Goal: Information Seeking & Learning: Learn about a topic

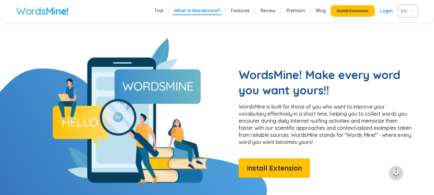
scroll to position [482, 0]
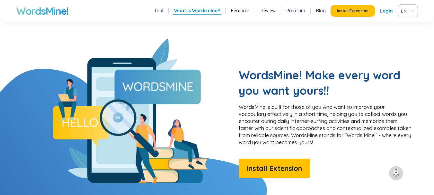
click at [411, 12] on span "EN" at bounding box center [407, 11] width 12 height 10
click at [413, 34] on div "VIE" at bounding box center [408, 35] width 12 height 7
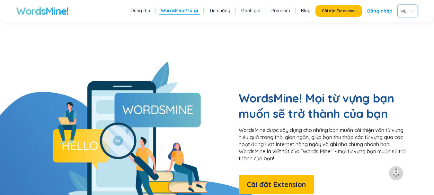
click at [142, 8] on link "Dùng thử" at bounding box center [140, 10] width 19 height 6
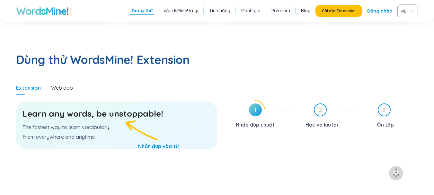
scroll to position [332, 0]
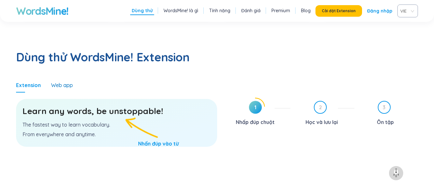
click at [54, 82] on div "Web app" at bounding box center [62, 85] width 22 height 7
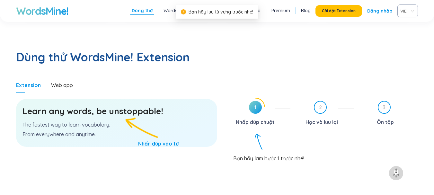
click at [246, 98] on div at bounding box center [255, 107] width 19 height 19
click at [135, 105] on h3 "Learn any words, be unstoppable!" at bounding box center [117, 111] width 188 height 12
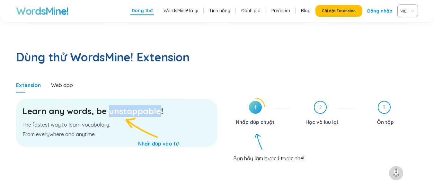
click at [135, 105] on h3 "Learn any words, be unstoppable!" at bounding box center [117, 111] width 188 height 12
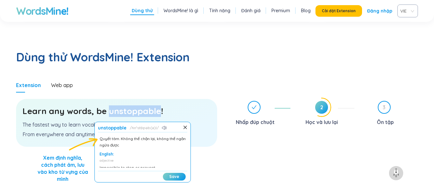
scroll to position [23, 0]
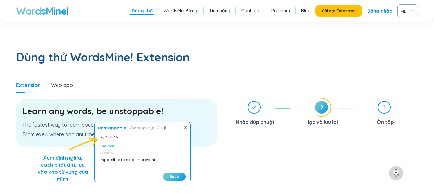
click at [209, 124] on section "Learn any words, be unstoppable! The fastest way to learn vocabulary. From ever…" at bounding box center [116, 152] width 201 height 119
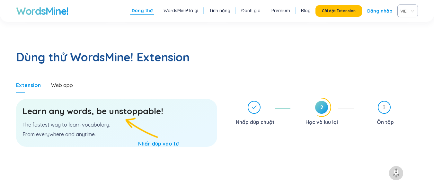
click at [133, 105] on h3 "Learn any words, be unstoppable!" at bounding box center [117, 111] width 188 height 12
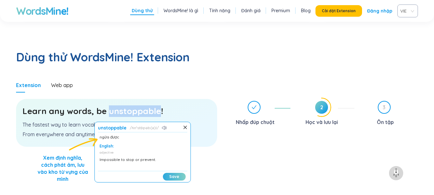
click at [179, 173] on button "Save" at bounding box center [174, 177] width 23 height 8
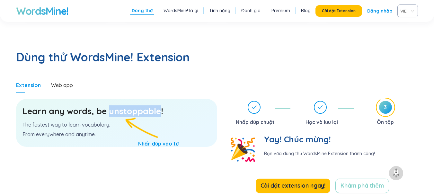
click at [142, 105] on h3 "Learn any words, be unstoppable!" at bounding box center [117, 111] width 188 height 12
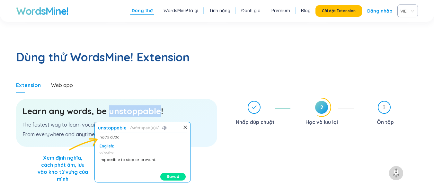
click at [163, 173] on button "Saved" at bounding box center [172, 177] width 25 height 8
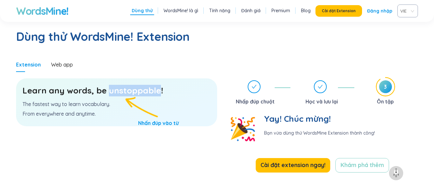
scroll to position [365, 0]
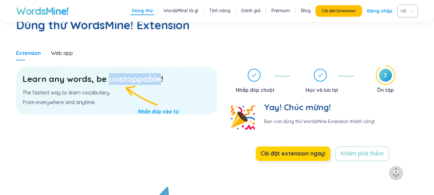
click at [314, 149] on span "Cài đặt extension ngay!" at bounding box center [293, 153] width 65 height 9
click at [288, 149] on span "Cài đặt extension ngay!" at bounding box center [293, 153] width 65 height 9
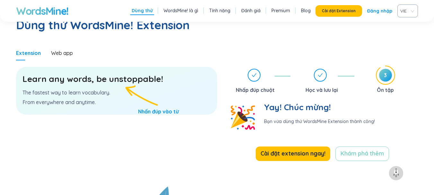
click at [192, 127] on section "Learn any words, be unstoppable! The fastest way to learn vocabulary. From ever…" at bounding box center [116, 119] width 201 height 119
click at [338, 12] on span "Cài đặt Extension" at bounding box center [339, 10] width 34 height 5
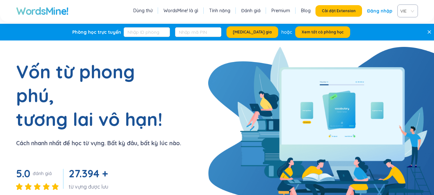
click at [379, 10] on link "Đăng nhập" at bounding box center [379, 11] width 25 height 12
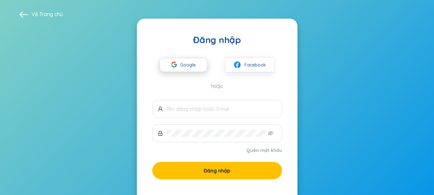
click at [195, 71] on span "Google" at bounding box center [189, 65] width 19 height 14
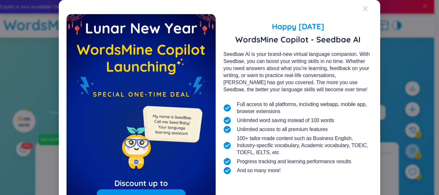
click at [364, 8] on icon "Close" at bounding box center [365, 8] width 5 height 5
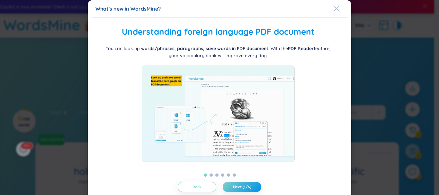
click at [206, 191] on button "Back" at bounding box center [197, 187] width 39 height 10
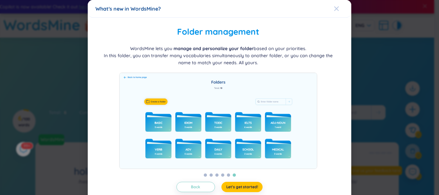
click at [334, 9] on icon "Close" at bounding box center [336, 8] width 5 height 5
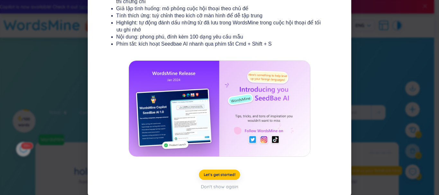
scroll to position [130, 0]
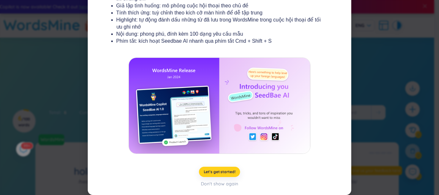
click at [221, 173] on span "Let's get started!" at bounding box center [220, 171] width 32 height 5
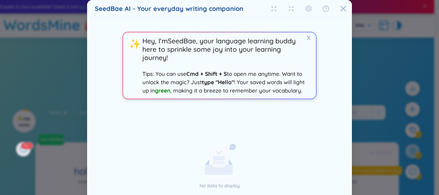
scroll to position [70, 0]
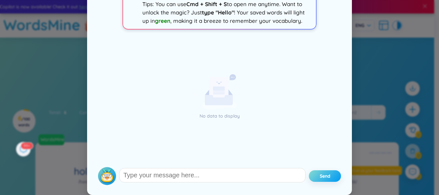
click at [320, 173] on span "Send" at bounding box center [325, 176] width 11 height 6
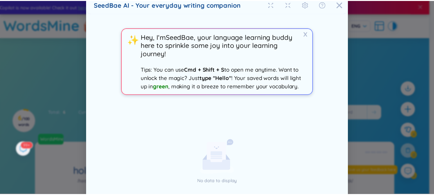
scroll to position [0, 0]
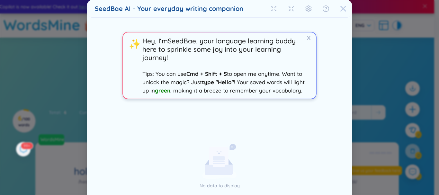
click at [342, 9] on icon "Close" at bounding box center [343, 9] width 6 height 6
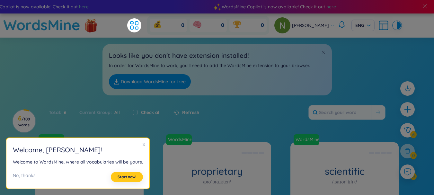
click at [128, 178] on span "Start now!" at bounding box center [127, 177] width 19 height 5
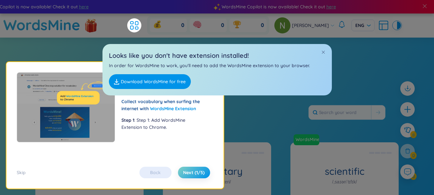
click at [159, 175] on div "Back Next (1/5)" at bounding box center [174, 173] width 77 height 12
click at [174, 81] on link "Download WordsMine for free" at bounding box center [150, 81] width 82 height 15
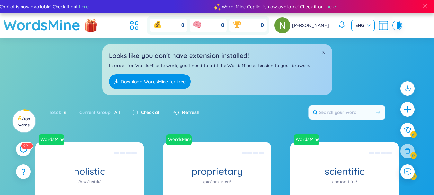
click at [365, 29] on div "ENG" at bounding box center [363, 26] width 23 height 12
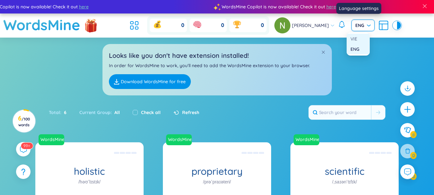
click at [363, 42] on div "VIE" at bounding box center [358, 39] width 23 height 10
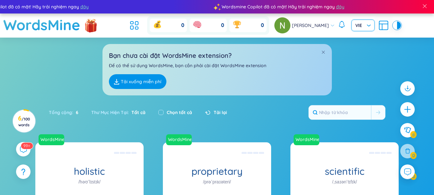
click at [371, 62] on div "Bạn chưa cài đặt WordsMine extension? Để có thể sử dụng WordsMine, bạn cần phải…" at bounding box center [217, 67] width 434 height 58
click at [148, 78] on link "Tải xuống miễn phí" at bounding box center [138, 81] width 58 height 15
click at [161, 87] on link "Tải xuống miễn phí" at bounding box center [138, 81] width 58 height 15
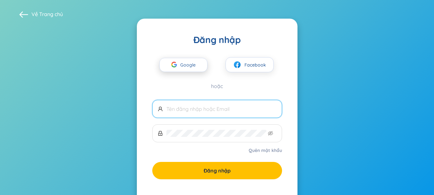
click at [192, 66] on span "Google" at bounding box center [189, 65] width 19 height 14
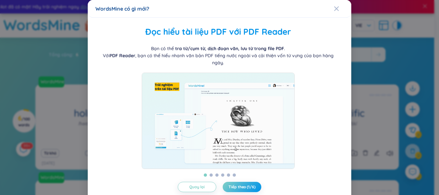
click at [330, 9] on div "WordsMine có gì mới?" at bounding box center [219, 8] width 248 height 7
click at [334, 9] on icon "Close" at bounding box center [336, 8] width 5 height 5
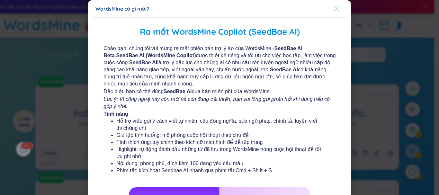
click at [334, 9] on icon "Close" at bounding box center [336, 8] width 5 height 5
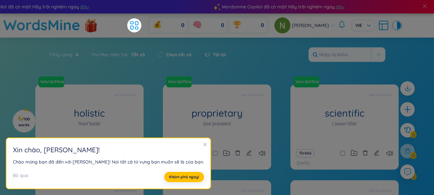
click at [334, 9] on div "Wordsmine Copilot đã có mặt! Hãy trải nghiệm ngay đây" at bounding box center [327, 6] width 256 height 7
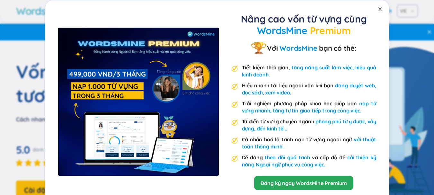
click at [374, 8] on span "Close" at bounding box center [380, 9] width 18 height 18
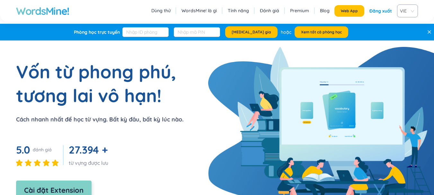
click at [58, 190] on span "Cài đặt Extension" at bounding box center [53, 190] width 59 height 11
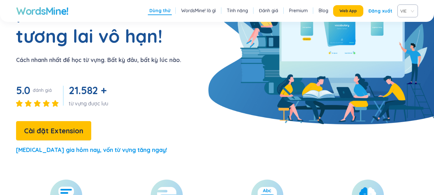
scroll to position [96, 0]
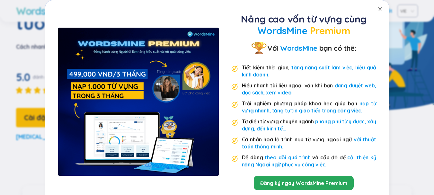
click at [378, 10] on icon "close" at bounding box center [380, 9] width 4 height 4
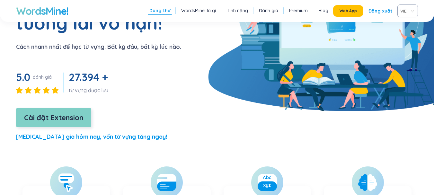
click at [76, 112] on span "Cài đặt Extension" at bounding box center [53, 117] width 59 height 11
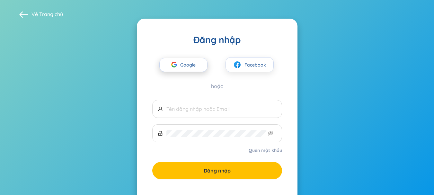
click at [190, 70] on span "Google" at bounding box center [189, 65] width 19 height 14
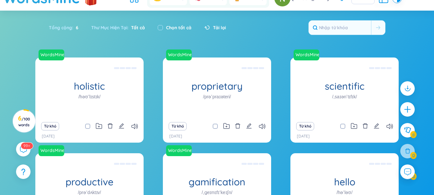
scroll to position [64, 0]
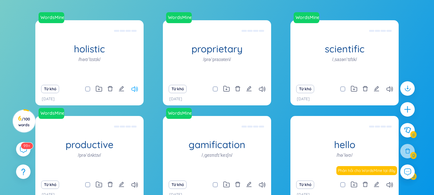
click at [133, 88] on icon at bounding box center [134, 88] width 6 height 5
click at [262, 89] on icon at bounding box center [262, 88] width 6 height 5
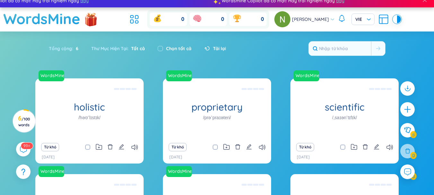
scroll to position [0, 0]
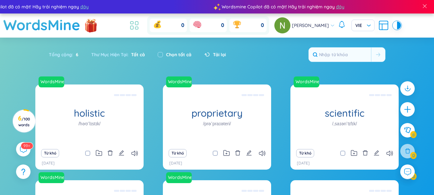
drag, startPoint x: 128, startPoint y: 23, endPoint x: 139, endPoint y: 25, distance: 11.2
click at [131, 24] on header "WordsMine 0 0 0 [PERSON_NAME] VIE" at bounding box center [217, 26] width 434 height 24
click at [139, 25] on icon at bounding box center [135, 26] width 12 height 12
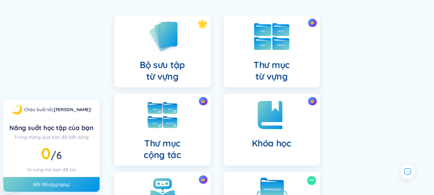
scroll to position [64, 0]
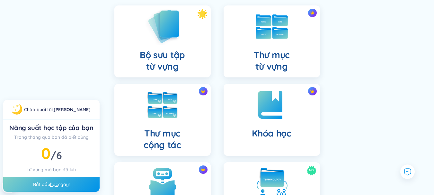
click at [165, 57] on h4 "Bộ sưu tập từ vựng" at bounding box center [162, 60] width 45 height 23
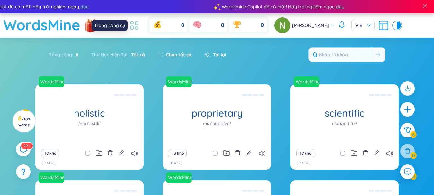
click at [138, 25] on icon at bounding box center [136, 24] width 3 height 4
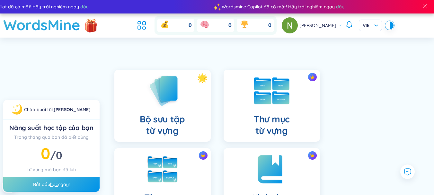
click at [267, 96] on img at bounding box center [271, 90] width 35 height 27
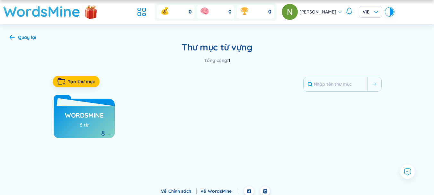
scroll to position [18, 0]
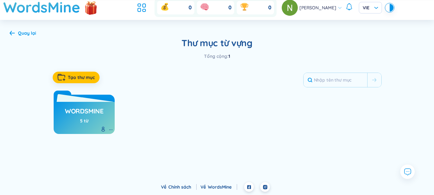
click at [95, 101] on div "WordsMine 5 từ" at bounding box center [84, 110] width 61 height 47
click at [95, 111] on h3 "WordsMine" at bounding box center [84, 113] width 39 height 12
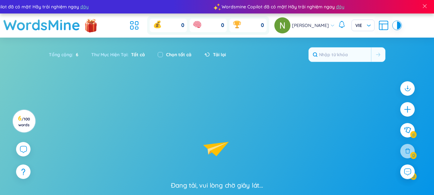
click at [93, 117] on div "Đang tải, vui lòng chờ giây lát..." at bounding box center [217, 137] width 434 height 105
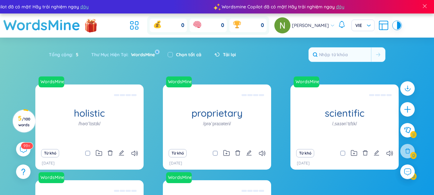
click at [130, 28] on header "WordsMine 0 0 0 [PERSON_NAME] VIE" at bounding box center [217, 26] width 434 height 24
click at [133, 29] on icon at bounding box center [135, 26] width 12 height 12
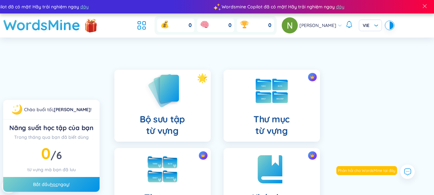
click at [180, 91] on img at bounding box center [162, 90] width 35 height 37
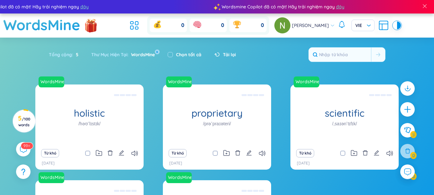
click at [134, 65] on div "Tổng cộng : 5 Thư Mục Hiện Tại : WordsMine x Chọn tất cả Tải lại" at bounding box center [217, 58] width 401 height 28
click at [15, 122] on circle at bounding box center [24, 121] width 23 height 23
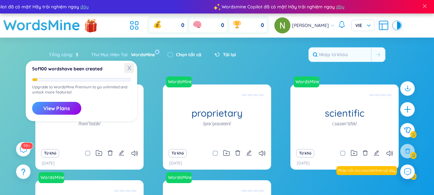
click at [131, 67] on span "X" at bounding box center [129, 68] width 10 height 10
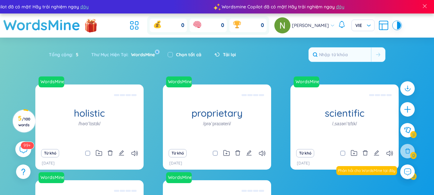
click at [25, 148] on sup "99+" at bounding box center [27, 145] width 13 height 7
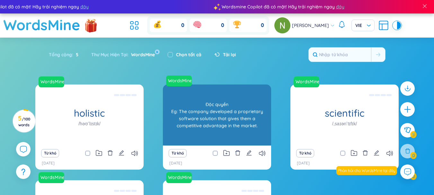
scroll to position [7487, 0]
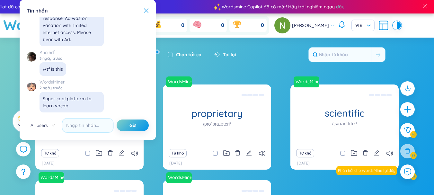
click at [148, 8] on icon at bounding box center [146, 10] width 5 height 5
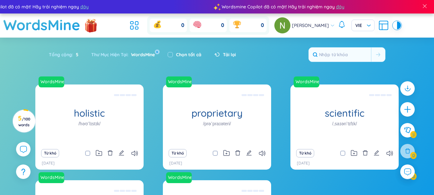
click at [305, 67] on div "Tổng cộng : 5 Thư Mục Hiện Tại : WordsMine x Chọn tất cả Tải lại" at bounding box center [217, 58] width 401 height 28
click at [338, 54] on input "text" at bounding box center [340, 55] width 62 height 14
click at [375, 53] on button at bounding box center [378, 55] width 14 height 14
click at [92, 23] on img at bounding box center [90, 26] width 19 height 25
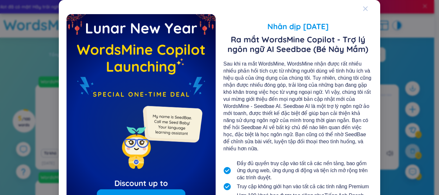
click at [363, 7] on icon "Close" at bounding box center [365, 8] width 5 height 5
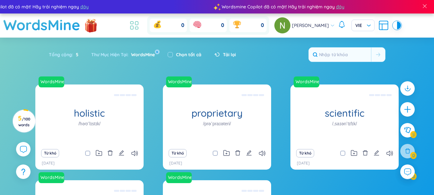
click at [140, 22] on icon at bounding box center [135, 26] width 12 height 12
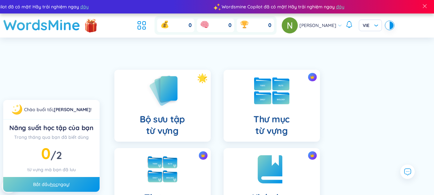
click at [255, 104] on img at bounding box center [271, 90] width 35 height 27
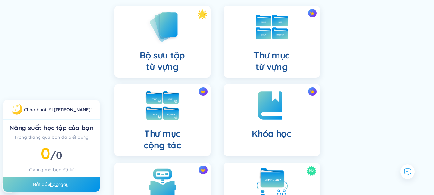
scroll to position [64, 0]
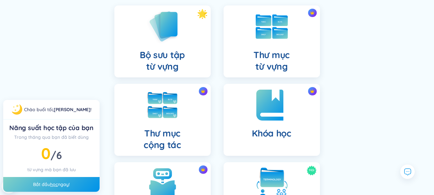
click at [263, 126] on div "Khóa học" at bounding box center [272, 120] width 96 height 72
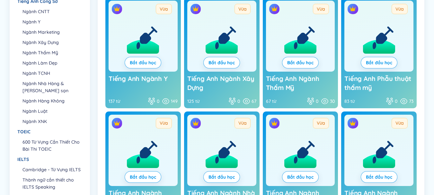
scroll to position [161, 0]
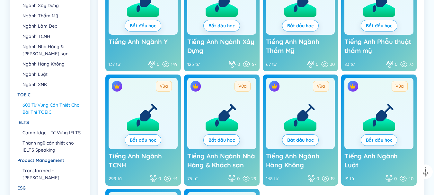
click at [59, 106] on li "600 Từ Vựng Cần Thiết Cho Bài Thi TOEIC" at bounding box center [52, 109] width 59 height 14
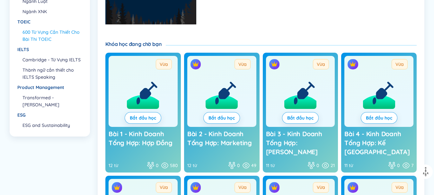
scroll to position [257, 0]
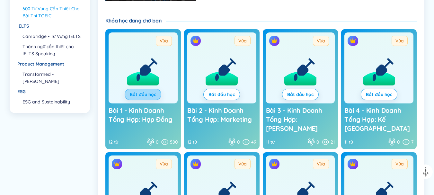
click at [132, 93] on link "Bắt đầu học" at bounding box center [143, 94] width 26 height 7
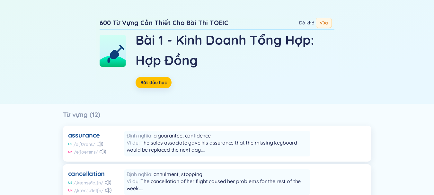
scroll to position [64, 0]
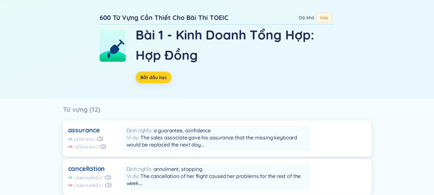
click at [152, 80] on span "Bắt đầu học" at bounding box center [154, 77] width 26 height 6
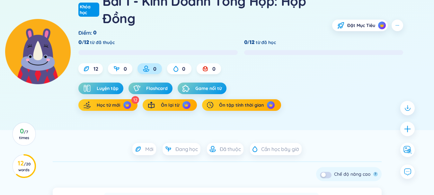
scroll to position [64, 0]
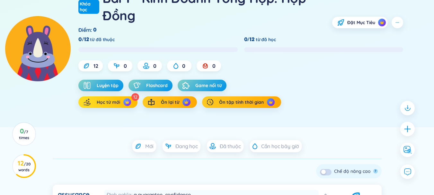
click at [123, 99] on button "Học từ mới" at bounding box center [107, 102] width 59 height 12
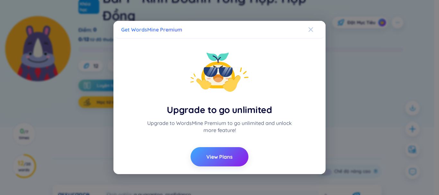
click at [309, 30] on icon "Close" at bounding box center [310, 29] width 5 height 5
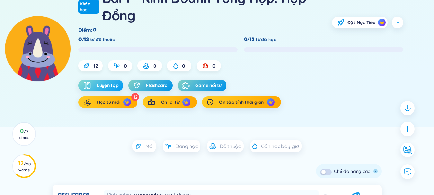
click at [99, 86] on span "Luyện tập" at bounding box center [108, 85] width 22 height 6
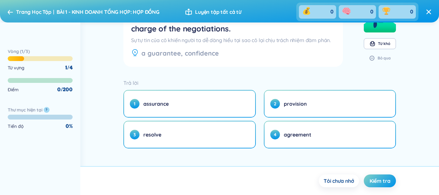
scroll to position [41, 0]
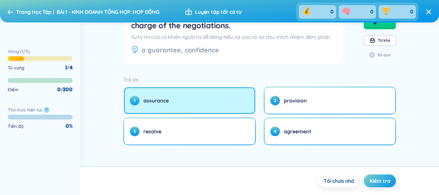
click at [204, 92] on button "1 assurance" at bounding box center [189, 100] width 131 height 26
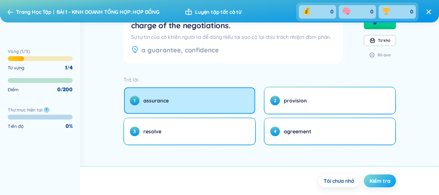
click at [377, 184] on span "Kiểm tra" at bounding box center [380, 180] width 21 height 7
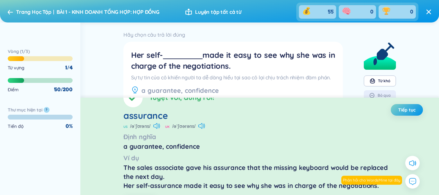
scroll to position [0, 0]
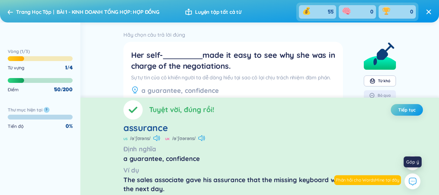
click at [411, 181] on icon at bounding box center [412, 181] width 8 height 8
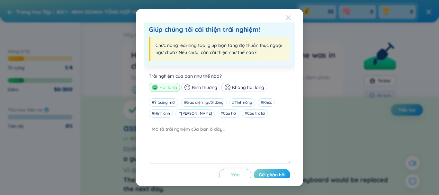
click at [292, 16] on span "Close" at bounding box center [294, 17] width 17 height 17
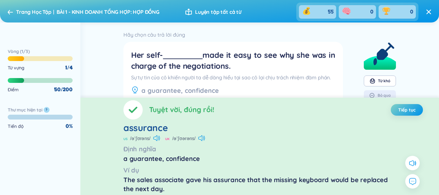
click at [219, 117] on div "Tuyệt vời, đúng rồi! Tiếp tục" at bounding box center [259, 109] width 273 height 19
click at [204, 136] on icon at bounding box center [204, 138] width 1 height 5
click at [156, 137] on icon at bounding box center [156, 138] width 7 height 6
click at [402, 114] on button "Tiếp tục" at bounding box center [407, 110] width 32 height 12
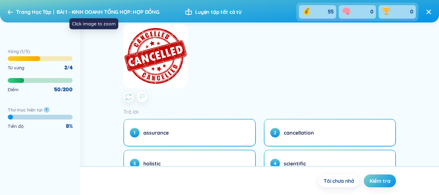
scroll to position [149, 0]
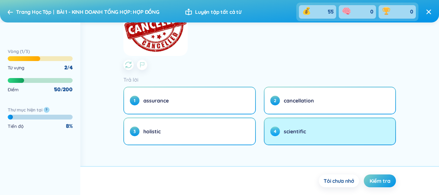
click at [331, 128] on button "4 scientific" at bounding box center [330, 131] width 131 height 26
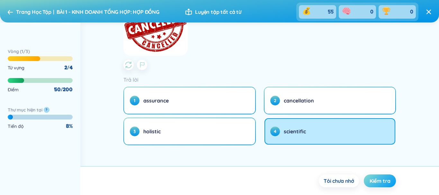
click at [379, 177] on button "Kiểm tra" at bounding box center [380, 181] width 32 height 13
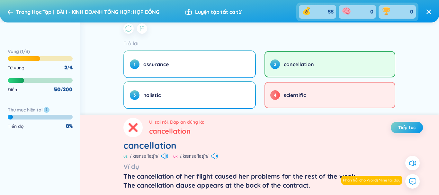
scroll to position [200, 0]
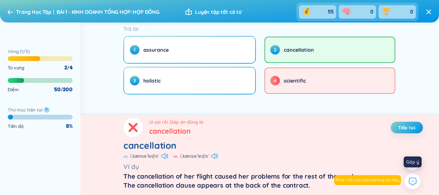
click at [413, 181] on icon at bounding box center [412, 181] width 8 height 8
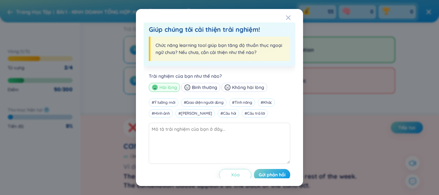
click at [231, 176] on span "Xóa" at bounding box center [235, 175] width 9 height 6
click at [293, 16] on span "Close" at bounding box center [294, 17] width 17 height 17
